Goal: Browse casually

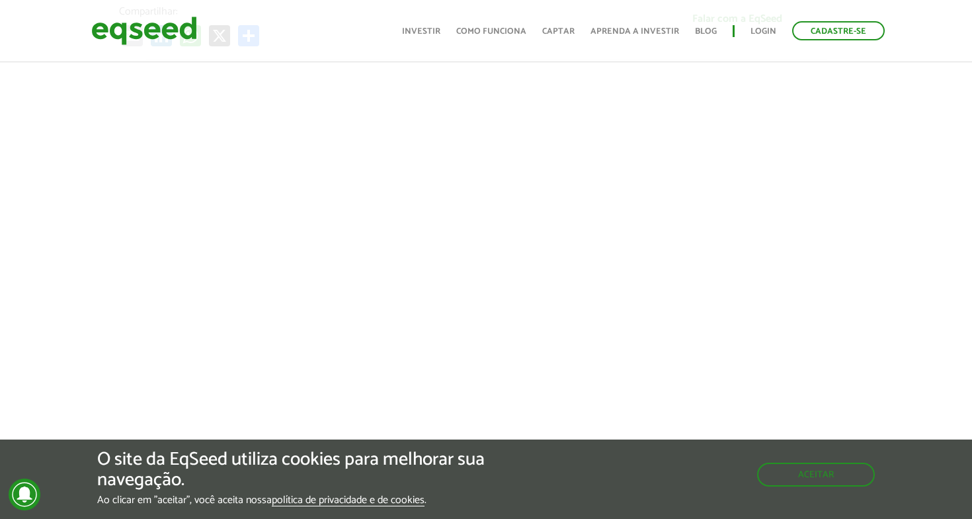
scroll to position [499, 0]
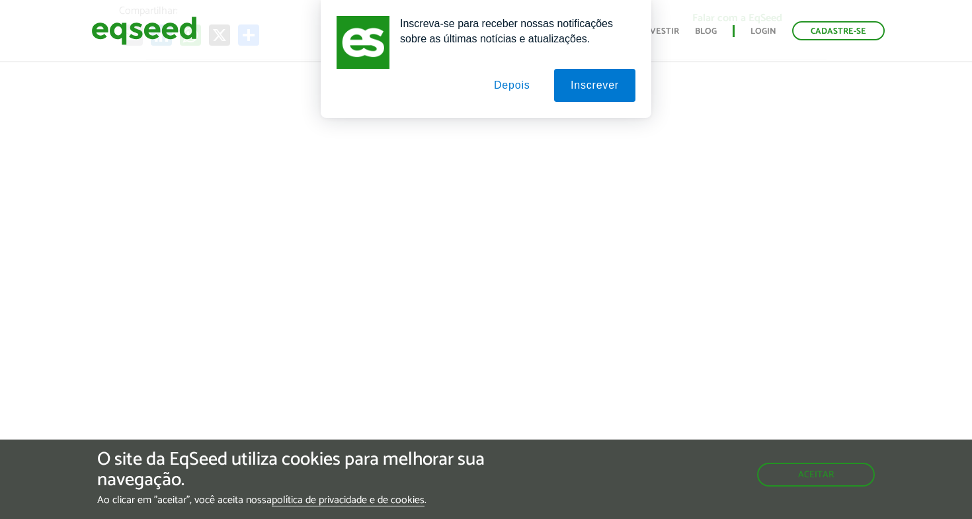
click at [511, 89] on button "Depois" at bounding box center [511, 85] width 69 height 33
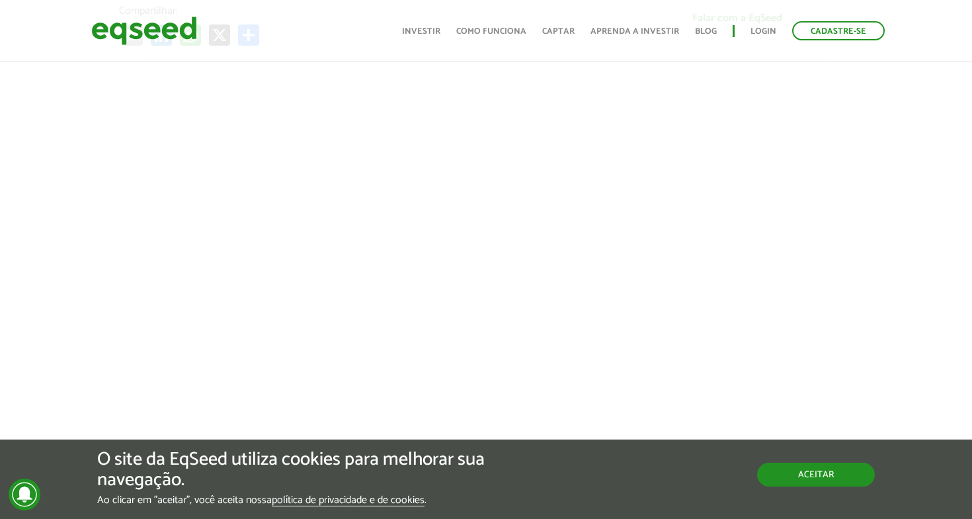
click at [817, 483] on button "Aceitar" at bounding box center [816, 474] width 118 height 24
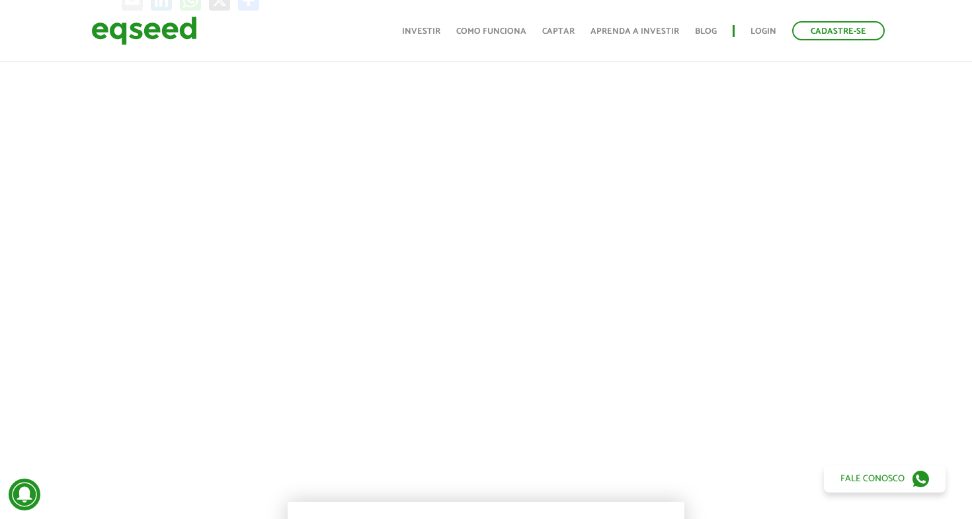
scroll to position [541, 0]
